Goal: Find contact information: Find contact information

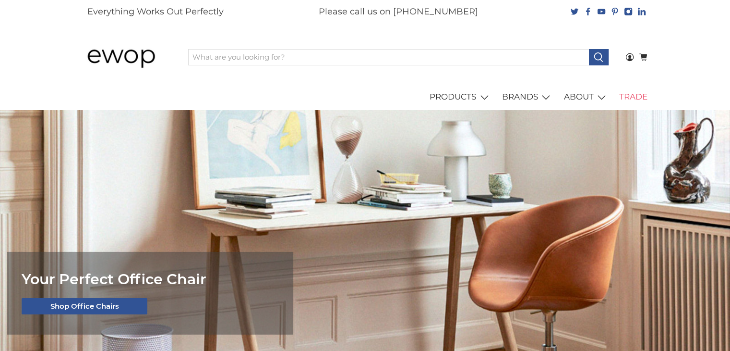
click at [627, 98] on link "TRADE" at bounding box center [633, 97] width 39 height 27
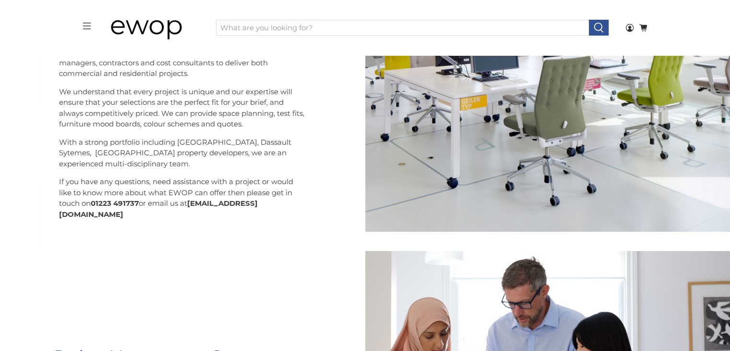
scroll to position [242, 0]
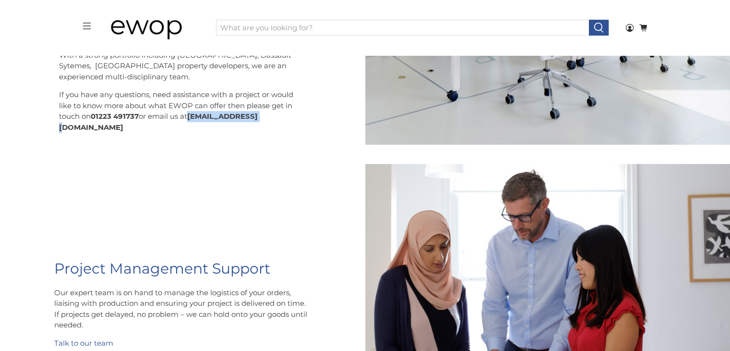
drag, startPoint x: 269, startPoint y: 125, endPoint x: 194, endPoint y: 126, distance: 75.4
click at [194, 126] on p "If you have any questions, need assistance with a project or would like to know…" at bounding box center [183, 110] width 248 height 43
copy strong "[EMAIL_ADDRESS][DOMAIN_NAME]"
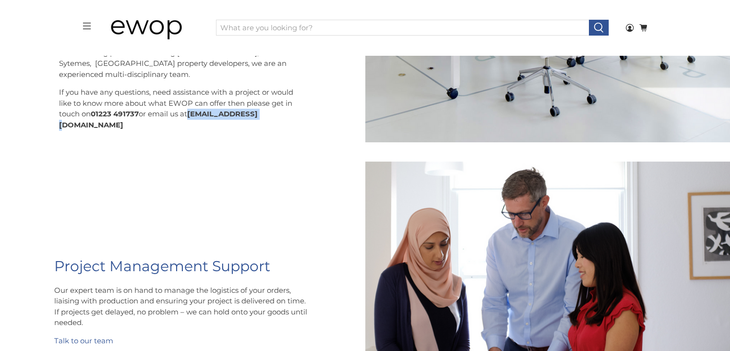
scroll to position [194, 0]
